Goal: Information Seeking & Learning: Find specific page/section

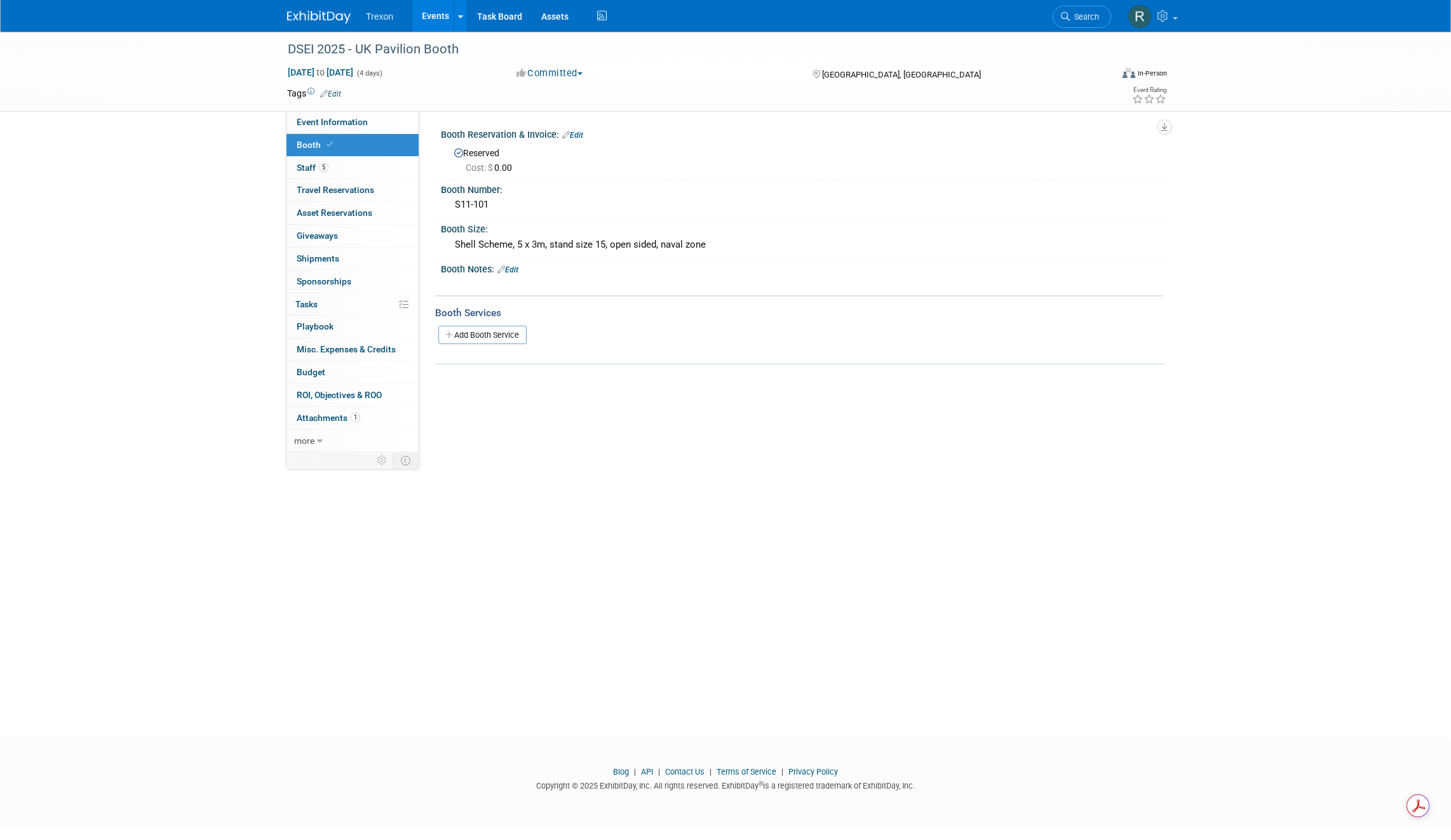
click at [441, 16] on link "Events" at bounding box center [436, 16] width 47 height 32
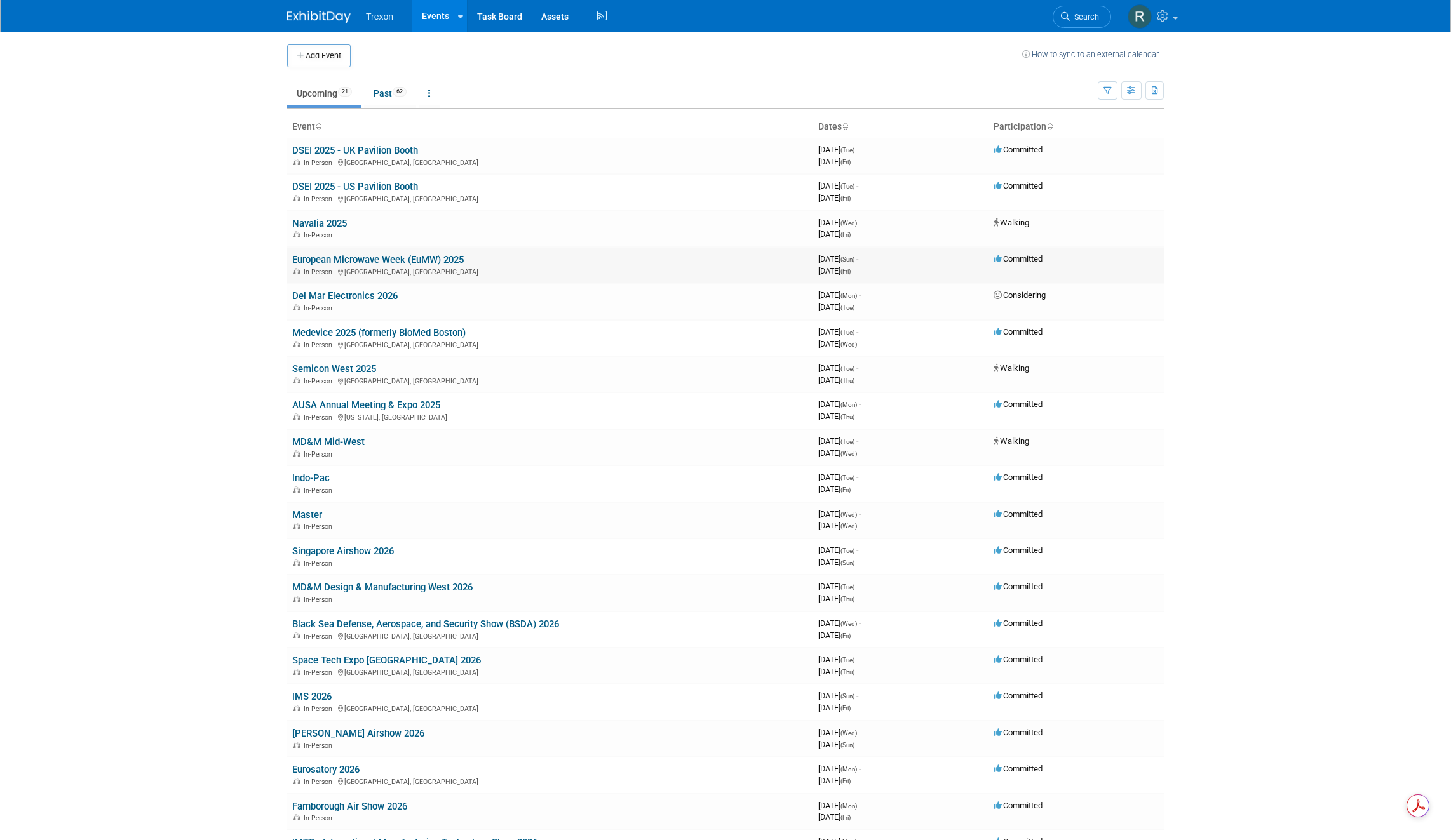
click at [345, 258] on link "European Microwave Week (EuMW) 2025" at bounding box center [378, 260] width 172 height 11
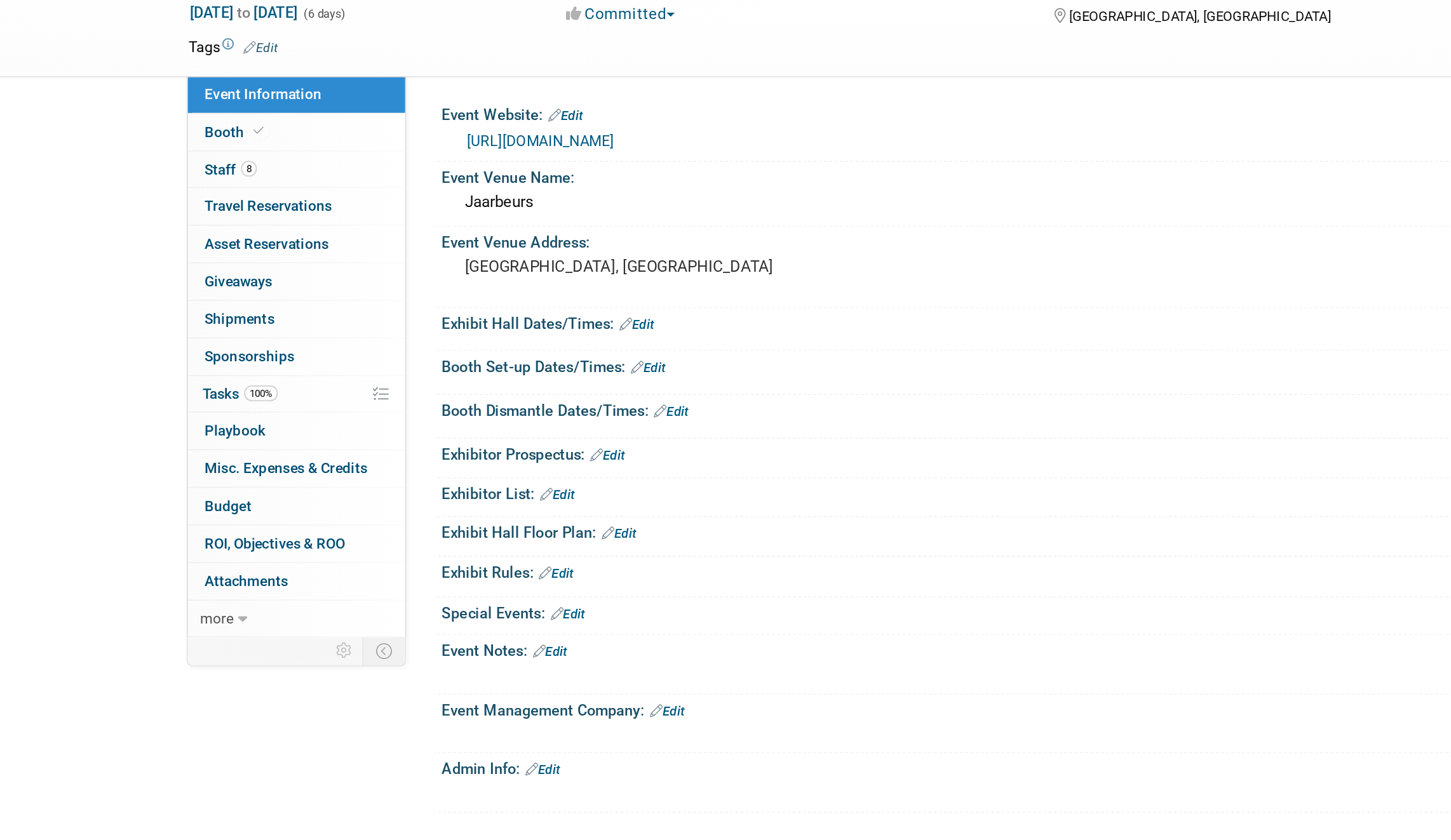
click at [532, 151] on link "https://www.eumweek.com/" at bounding box center [501, 150] width 90 height 10
click at [540, 151] on link "https://www.eumweek.com/" at bounding box center [501, 150] width 90 height 10
click at [314, 140] on span "Booth" at bounding box center [316, 145] width 39 height 10
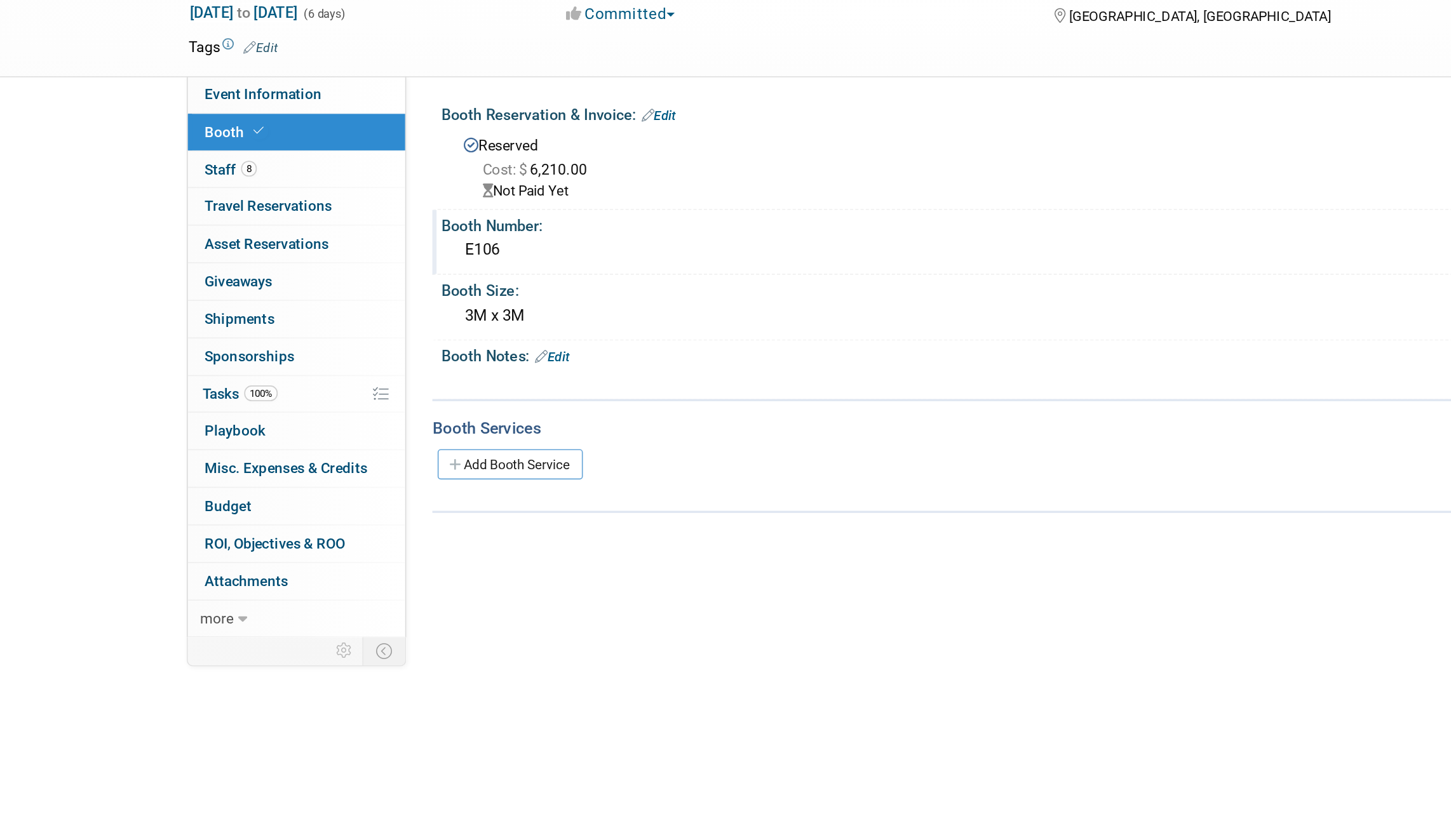
drag, startPoint x: 486, startPoint y: 215, endPoint x: 446, endPoint y: 215, distance: 40.0
click at [446, 215] on div "E106" at bounding box center [802, 217] width 723 height 21
